Goal: Information Seeking & Learning: Learn about a topic

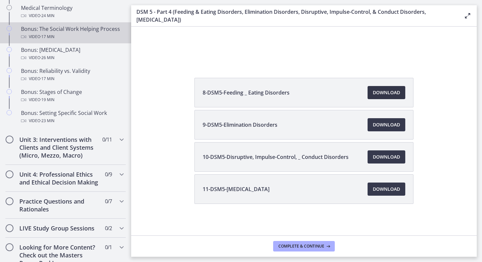
scroll to position [527, 0]
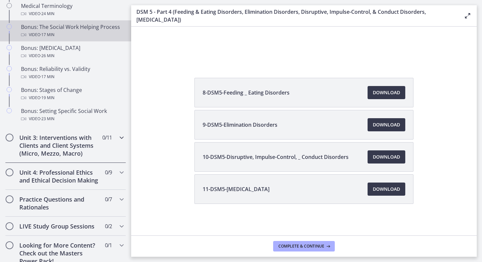
click at [49, 138] on h2 "Unit 3: Interventions with Clients and Client Systems (Micro, Mezzo, Macro)" at bounding box center [59, 145] width 80 height 24
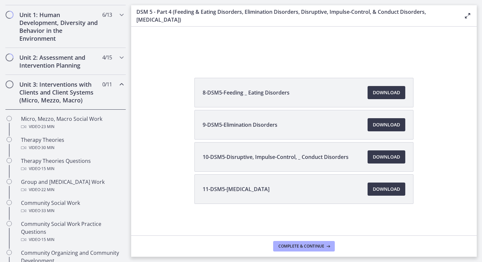
scroll to position [181, 0]
click at [56, 88] on h2 "Unit 3: Interventions with Clients and Client Systems (Micro, Mezzo, Macro)" at bounding box center [59, 93] width 80 height 24
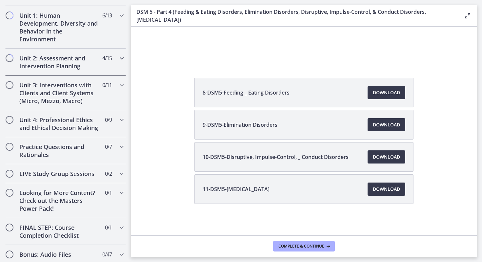
click at [42, 63] on h2 "Unit 2: Assessment and Intervention Planning" at bounding box center [59, 62] width 80 height 16
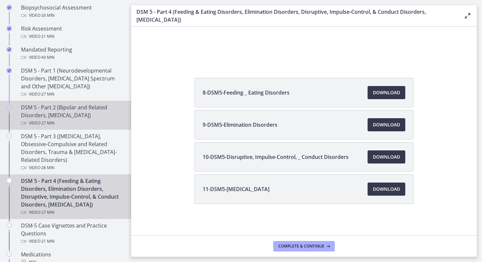
scroll to position [258, 0]
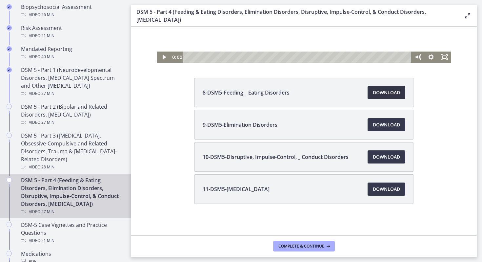
click at [384, 91] on span "Download Opens in a new window" at bounding box center [386, 93] width 27 height 8
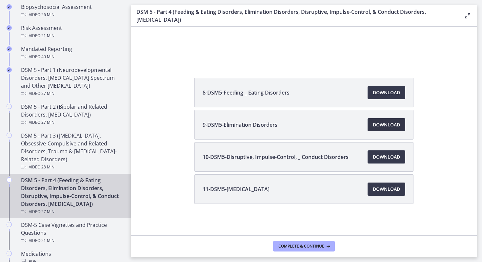
click at [394, 122] on span "Download Opens in a new window" at bounding box center [386, 125] width 27 height 8
click at [389, 158] on span "Download Opens in a new window" at bounding box center [386, 157] width 27 height 8
click at [400, 189] on span "Download Opens in a new window" at bounding box center [386, 189] width 27 height 8
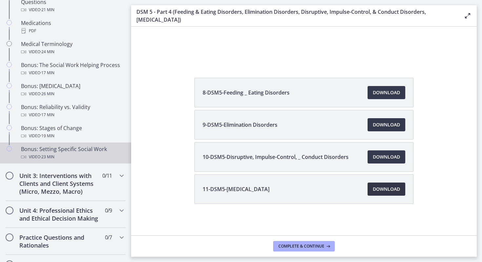
scroll to position [489, 0]
click at [56, 191] on h2 "Unit 3: Interventions with Clients and Client Systems (Micro, Mezzo, Macro)" at bounding box center [59, 183] width 80 height 24
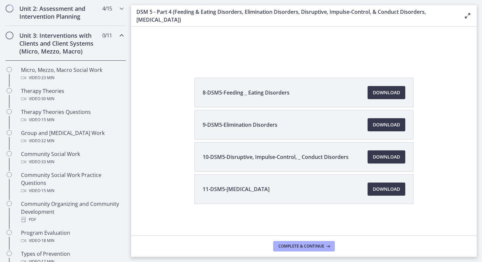
scroll to position [214, 0]
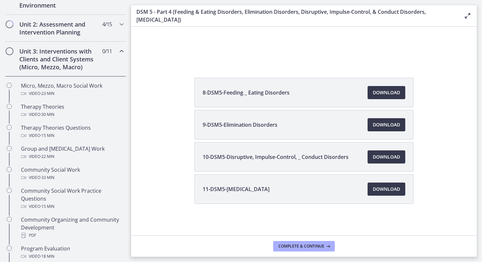
click at [51, 70] on h2 "Unit 3: Interventions with Clients and Client Systems (Micro, Mezzo, Macro)" at bounding box center [59, 59] width 80 height 24
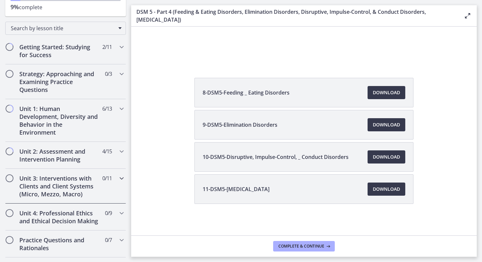
scroll to position [82, 0]
